Goal: Check status: Check status

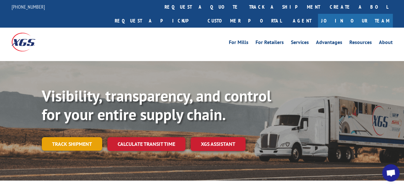
click at [68, 137] on link "Track shipment" at bounding box center [72, 144] width 60 height 14
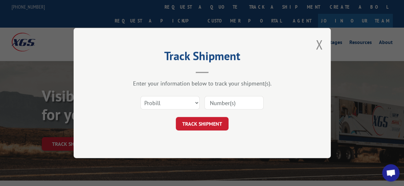
click at [227, 101] on input at bounding box center [234, 103] width 59 height 14
click at [180, 96] on select "Select category... Probill BOL PO" at bounding box center [170, 103] width 59 height 14
select select "bol"
click at [141, 96] on select "Select category... Probill BOL PO" at bounding box center [170, 103] width 59 height 14
paste input "#936073305"
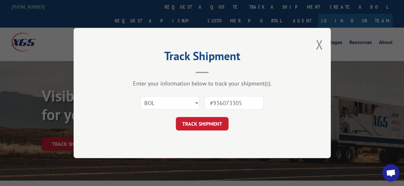
click at [225, 104] on input "#936073305" at bounding box center [234, 103] width 59 height 14
click at [213, 101] on input "#936073305" at bounding box center [234, 103] width 59 height 14
type input "936073305"
click at [196, 122] on button "TRACK SHIPMENT" at bounding box center [202, 124] width 53 height 14
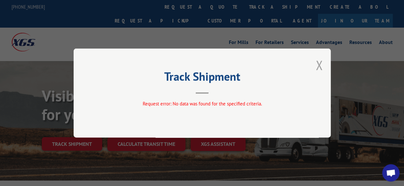
click at [317, 63] on button "Close modal" at bounding box center [319, 65] width 7 height 17
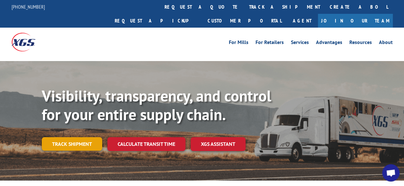
click at [82, 137] on link "Track shipment" at bounding box center [72, 144] width 60 height 14
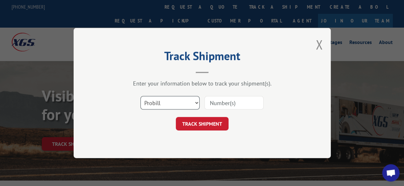
click at [176, 105] on select "Select category... Probill BOL PO" at bounding box center [170, 103] width 59 height 14
select select "po"
click at [141, 96] on select "Select category... Probill BOL PO" at bounding box center [170, 103] width 59 height 14
click at [227, 98] on input at bounding box center [234, 103] width 59 height 14
paste input "#936073305"
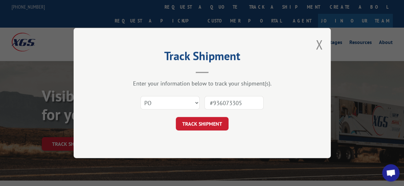
click at [214, 102] on input "#936073305" at bounding box center [234, 103] width 59 height 14
type input "936073305"
click at [199, 127] on button "TRACK SHIPMENT" at bounding box center [202, 124] width 53 height 14
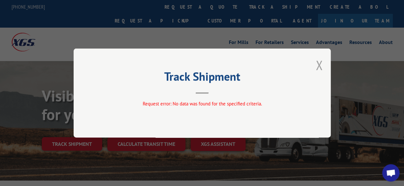
click at [319, 68] on button "Close modal" at bounding box center [319, 65] width 7 height 17
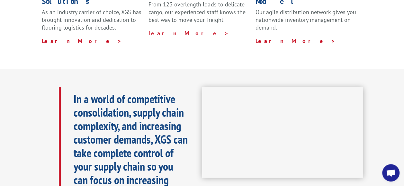
scroll to position [254, 0]
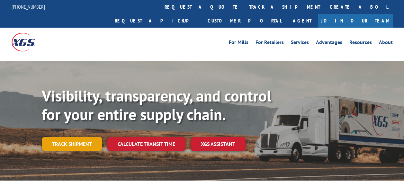
click at [82, 137] on link "Track shipment" at bounding box center [72, 144] width 60 height 14
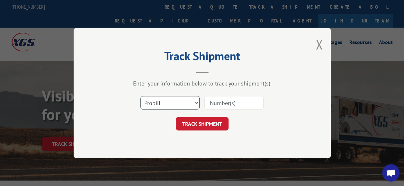
click at [176, 102] on select "Select category... Probill BOL PO" at bounding box center [170, 103] width 59 height 14
select select "po"
click at [141, 96] on select "Select category... Probill BOL PO" at bounding box center [170, 103] width 59 height 14
click at [235, 104] on input at bounding box center [234, 103] width 59 height 14
paste input "XGS PRO #936073305"
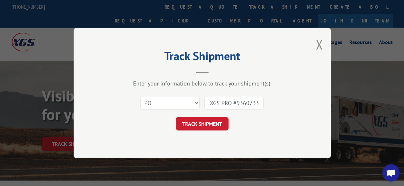
drag, startPoint x: 231, startPoint y: 100, endPoint x: 195, endPoint y: 104, distance: 36.2
click at [195, 104] on div "Select category... Probill BOL PO XGS PRO #936073305" at bounding box center [202, 102] width 193 height 21
type input "936073305"
click at [203, 122] on button "TRACK SHIPMENT" at bounding box center [202, 124] width 53 height 14
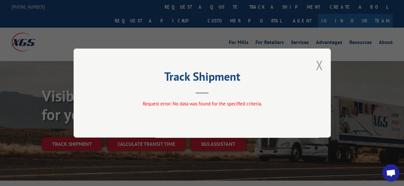
click at [318, 64] on button "Close modal" at bounding box center [319, 65] width 7 height 17
